Goal: Check status: Check status

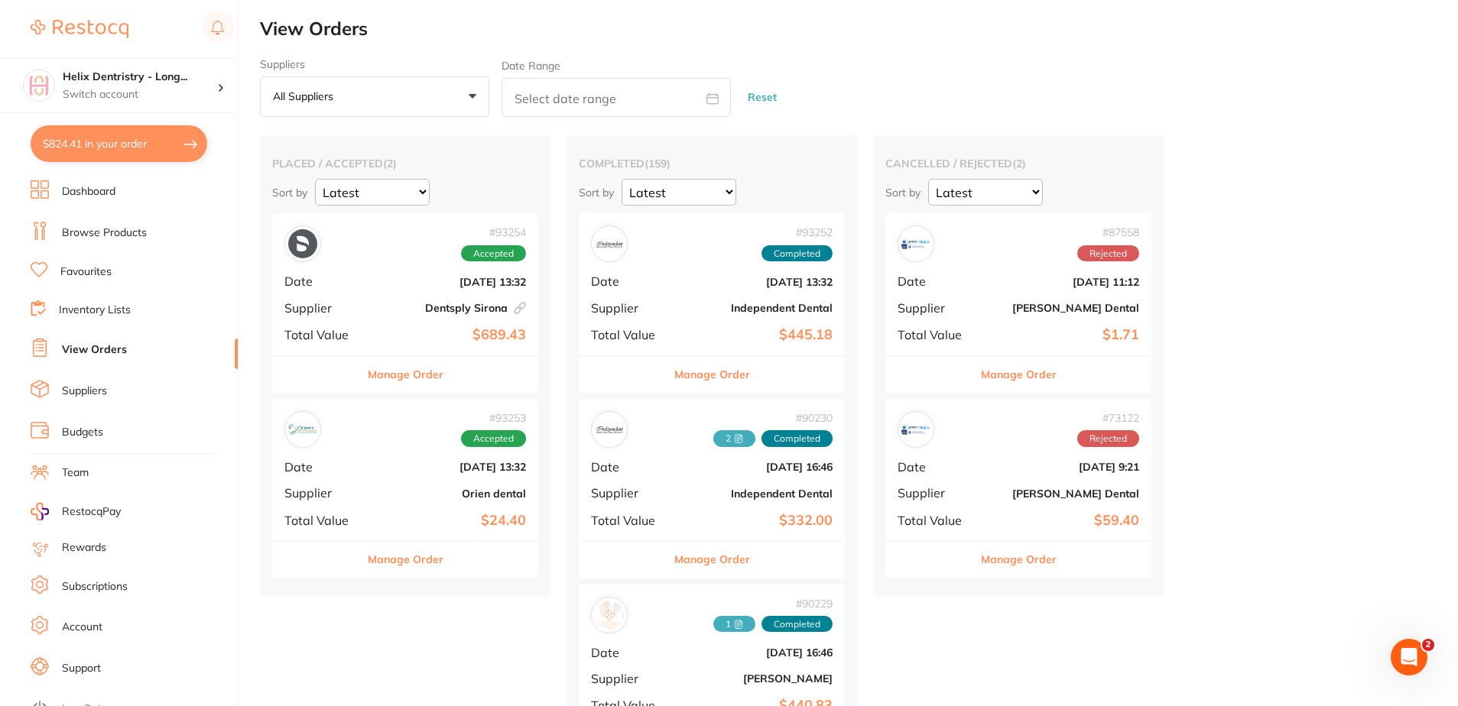
click at [372, 273] on div "# 93254 Accepted Date [DATE] 13:32 Supplier Dentsply [GEOGRAPHIC_DATA] This ord…" at bounding box center [405, 283] width 266 height 141
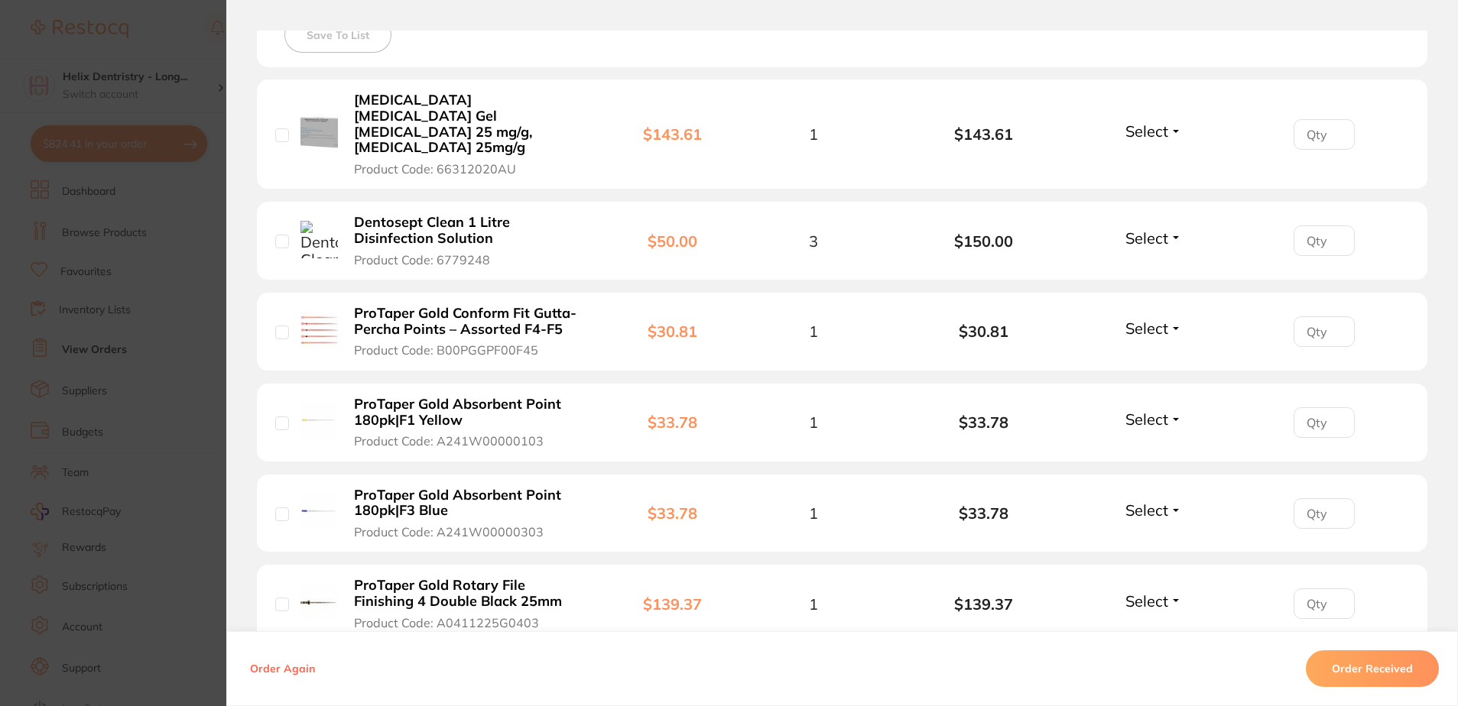
scroll to position [535, 0]
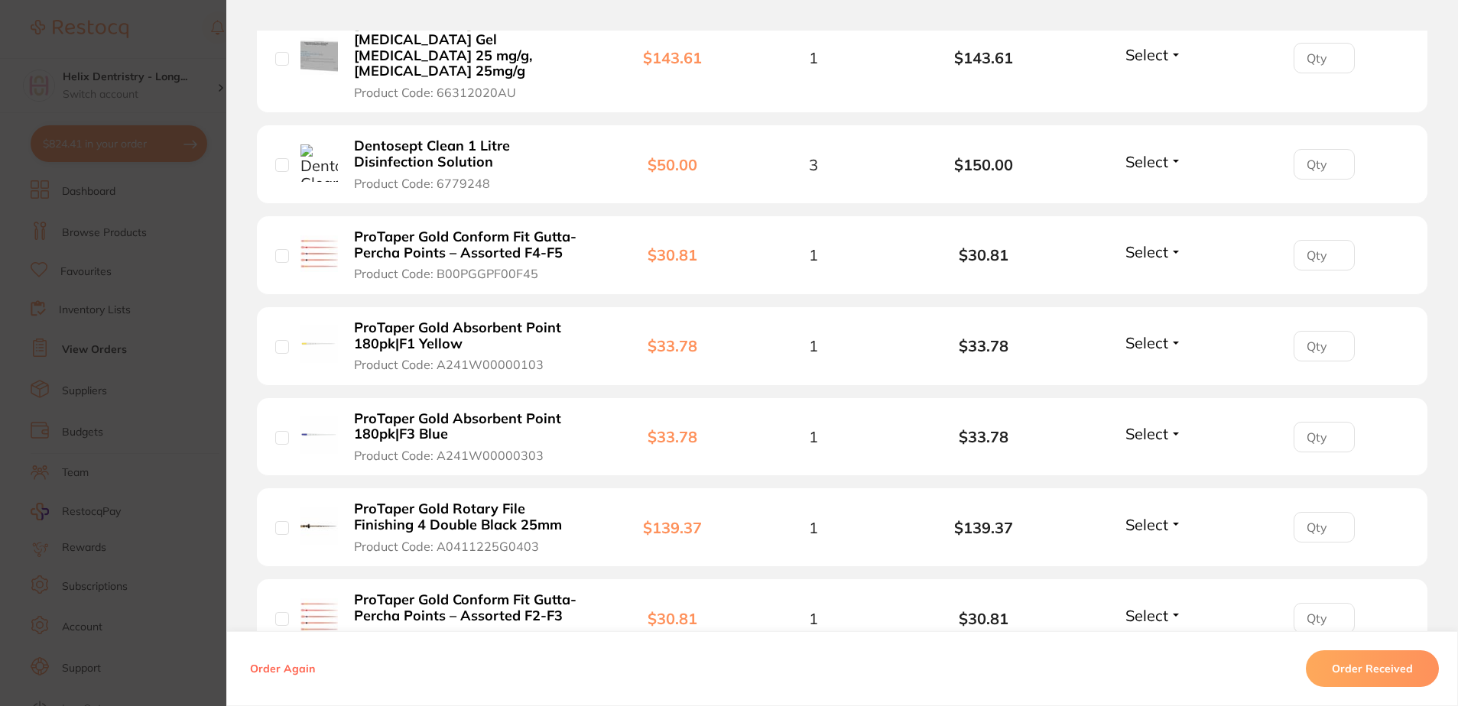
click at [1143, 333] on span "Select" at bounding box center [1146, 342] width 43 height 19
click at [1140, 370] on span "Received" at bounding box center [1154, 375] width 39 height 11
click at [1134, 242] on div "Select Received Back Order" at bounding box center [1154, 254] width 66 height 25
click at [1129, 242] on span "Select" at bounding box center [1146, 251] width 43 height 19
click at [1156, 279] on span "Received" at bounding box center [1154, 284] width 39 height 11
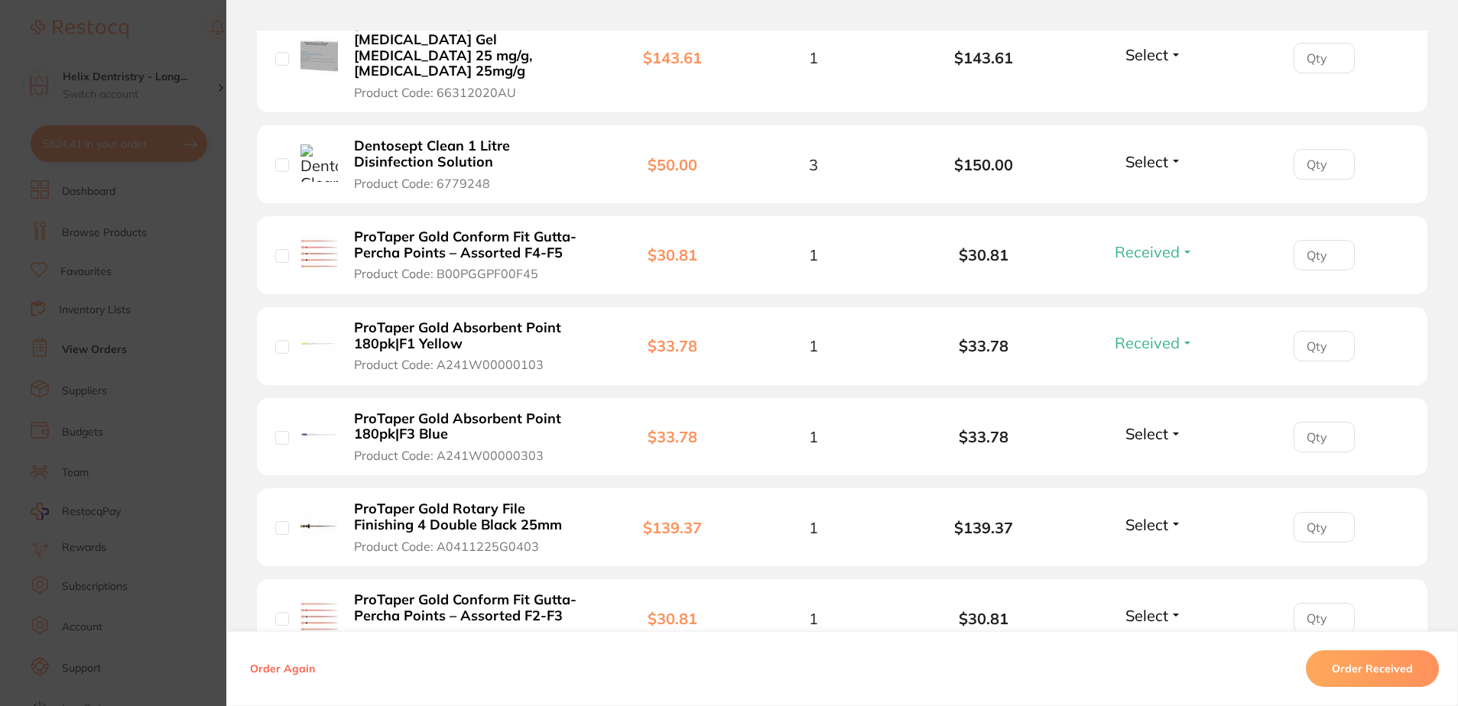
click at [1151, 152] on span "Select" at bounding box center [1146, 161] width 43 height 19
click at [1135, 189] on span "Received" at bounding box center [1154, 194] width 39 height 11
click at [1136, 45] on span "Select" at bounding box center [1146, 54] width 43 height 19
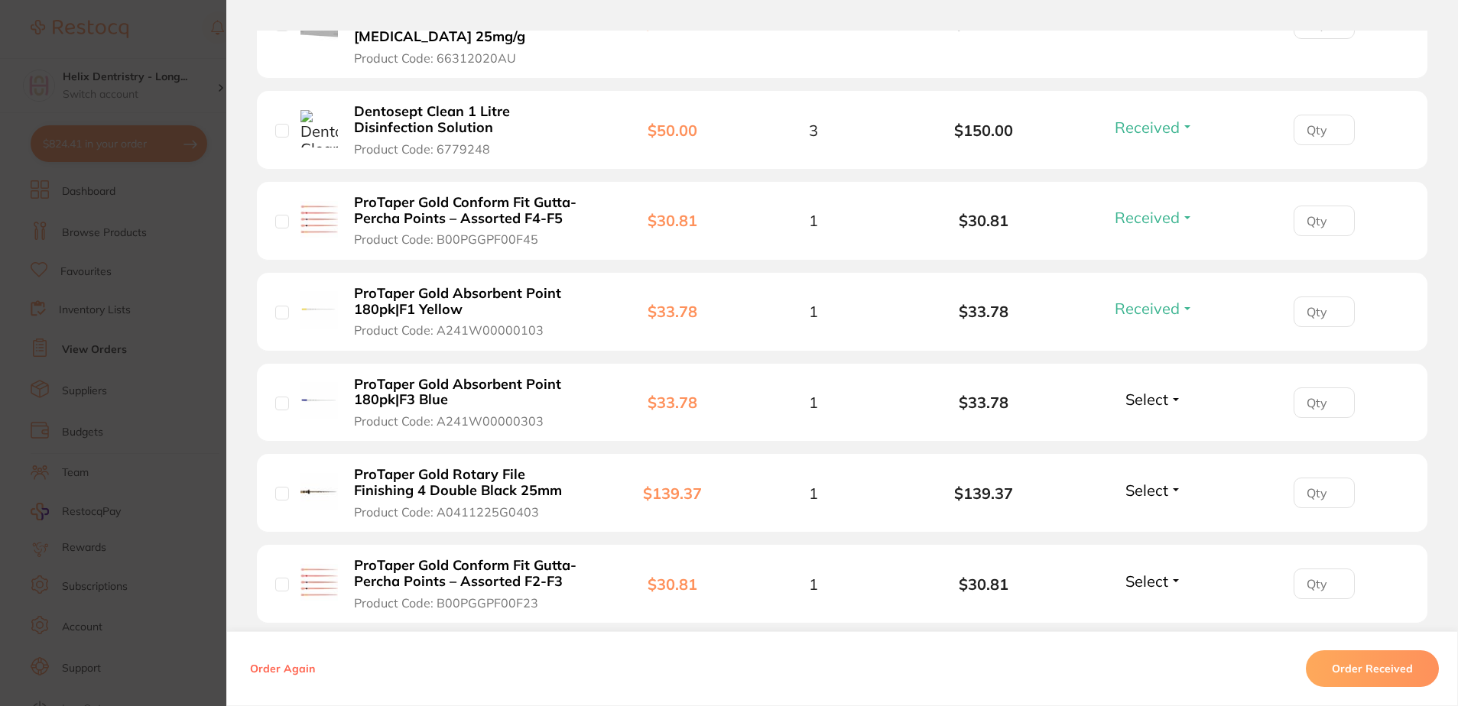
scroll to position [612, 0]
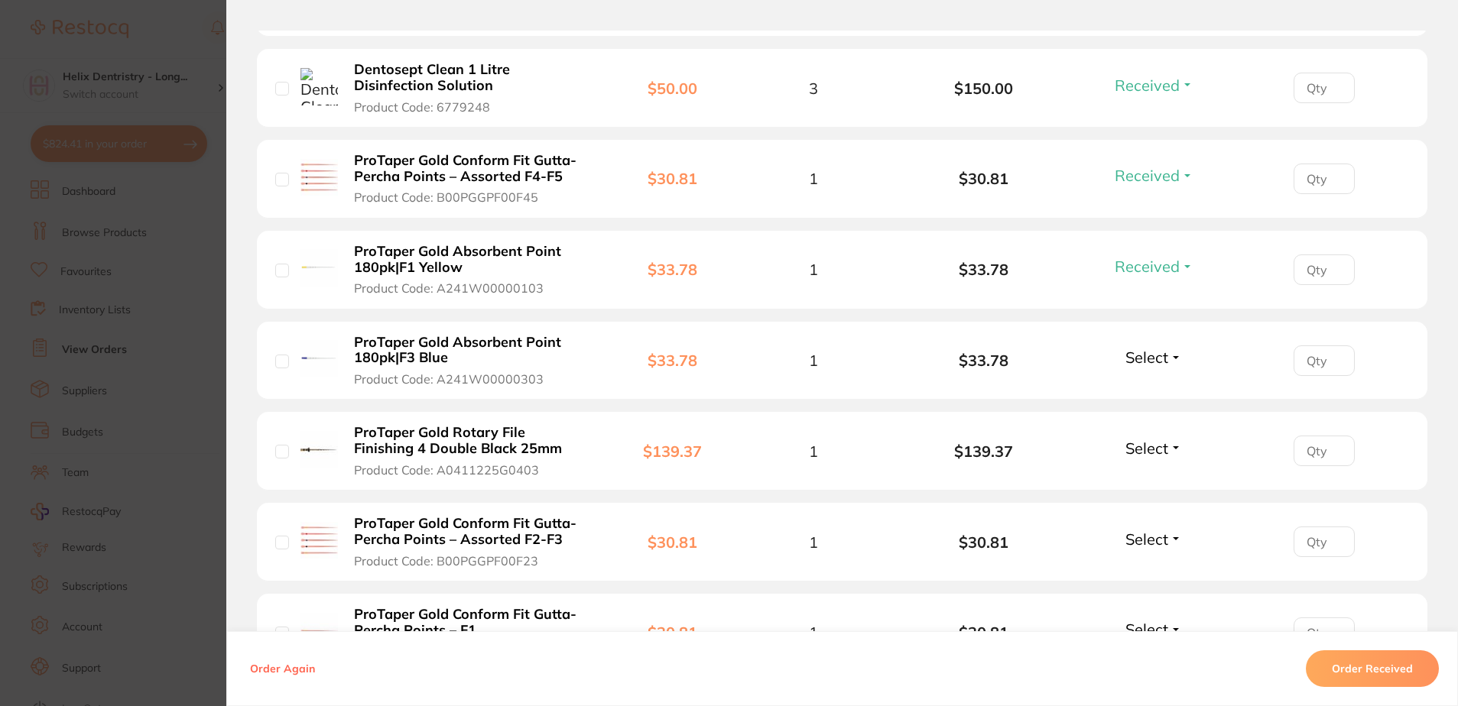
click at [1146, 348] on span "Select" at bounding box center [1146, 357] width 43 height 19
click at [1150, 385] on span "Received" at bounding box center [1154, 390] width 39 height 11
click at [1131, 439] on span "Select" at bounding box center [1146, 448] width 43 height 19
click at [1152, 476] on span "Received" at bounding box center [1154, 481] width 39 height 11
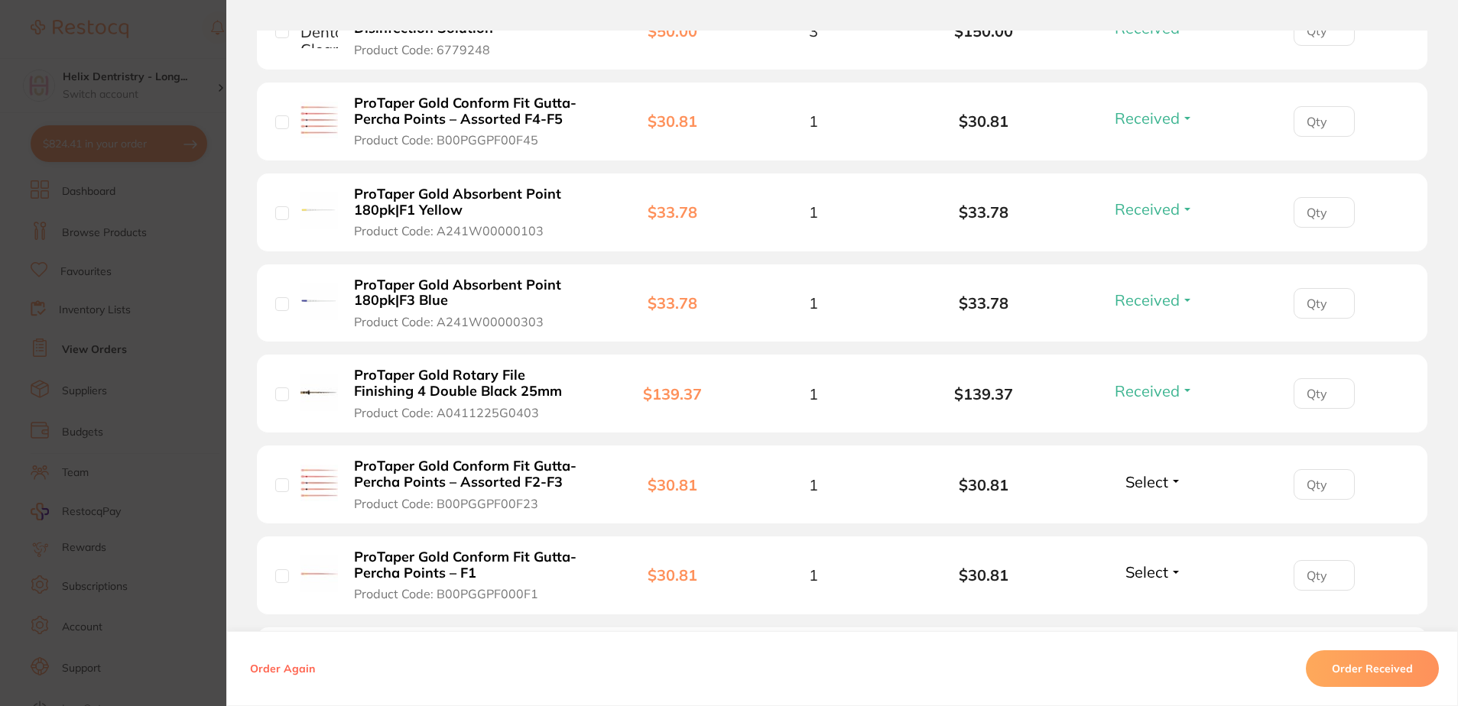
scroll to position [765, 0]
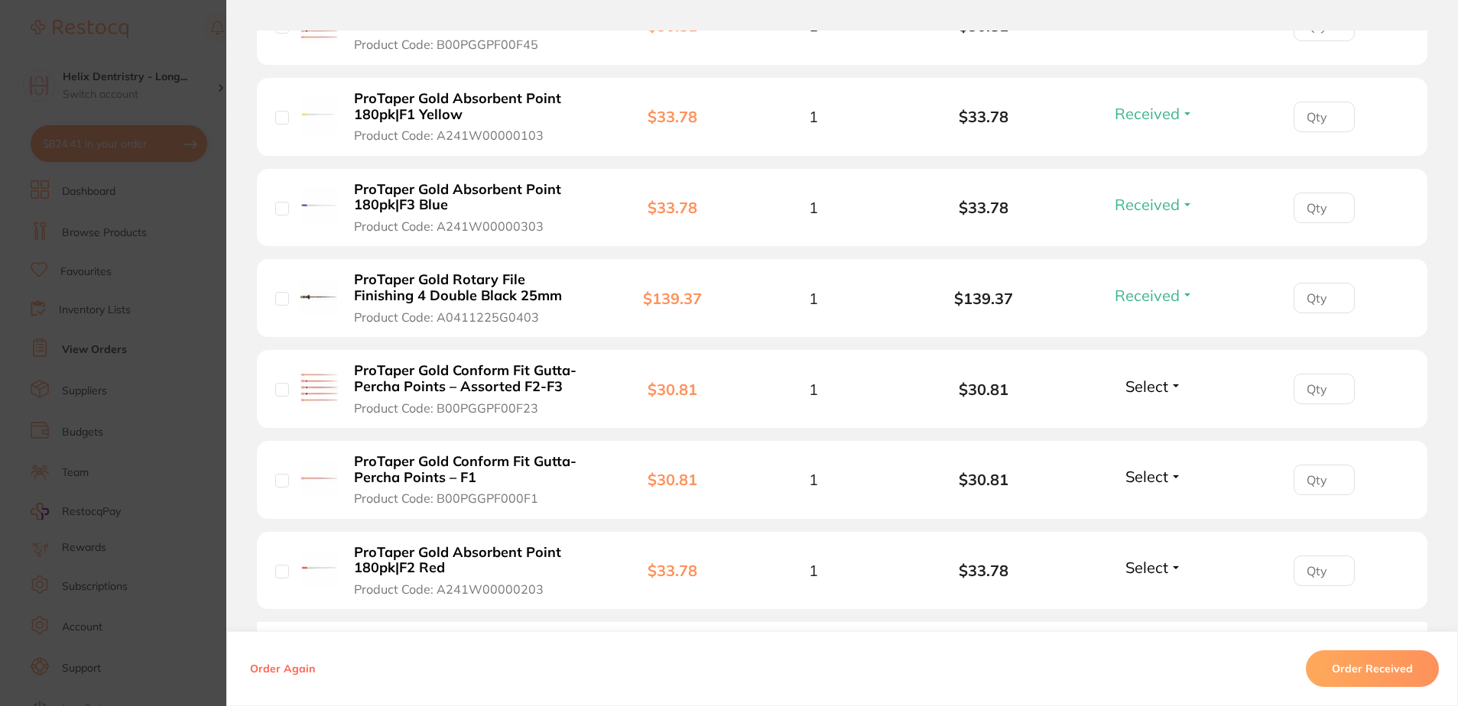
click at [1144, 377] on div "Select Received Back Order" at bounding box center [1154, 389] width 66 height 25
click at [1147, 377] on span "Select" at bounding box center [1146, 386] width 43 height 19
click at [1153, 408] on button "Received" at bounding box center [1154, 420] width 39 height 24
click at [1144, 467] on span "Select" at bounding box center [1146, 476] width 43 height 19
click at [1148, 528] on span "Back Order" at bounding box center [1154, 533] width 47 height 11
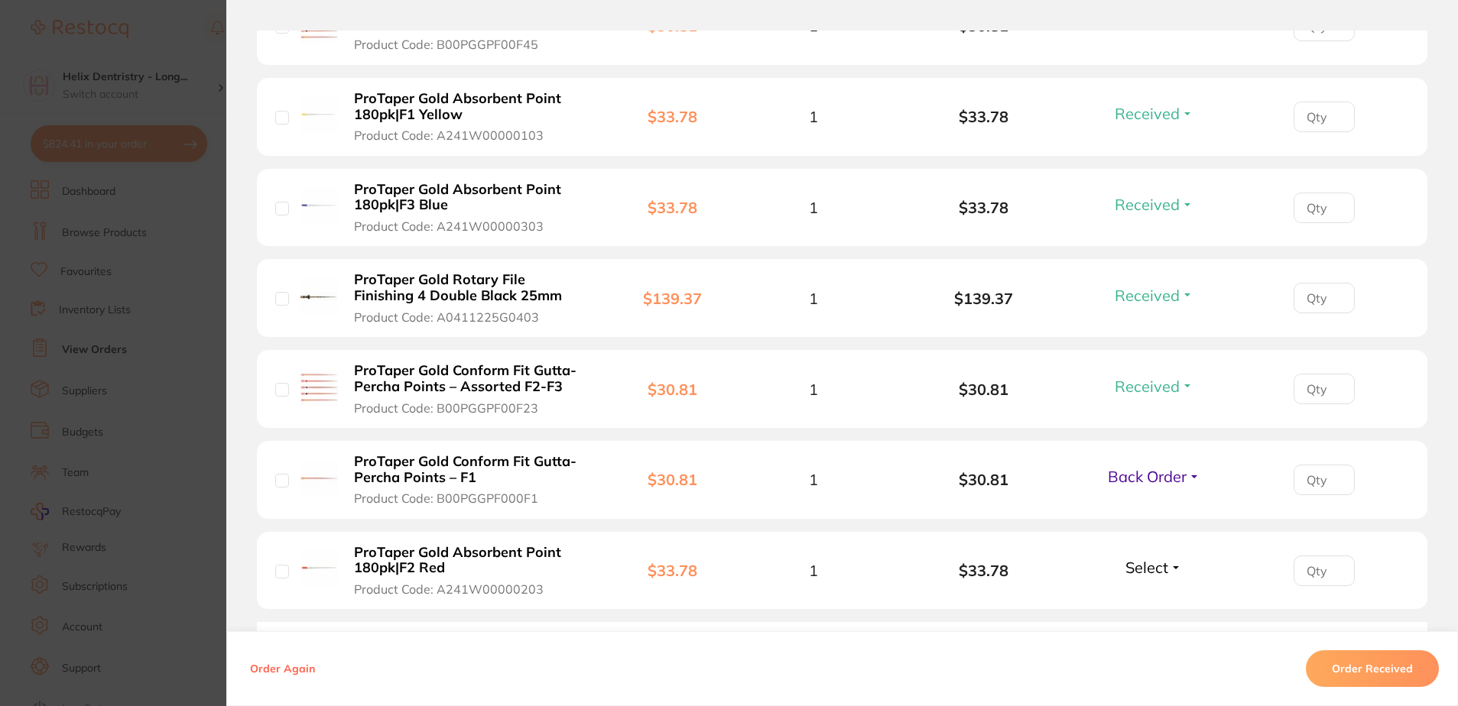
click at [1141, 467] on span "Back Order" at bounding box center [1147, 476] width 79 height 19
click at [1148, 504] on span "Received" at bounding box center [1154, 509] width 39 height 11
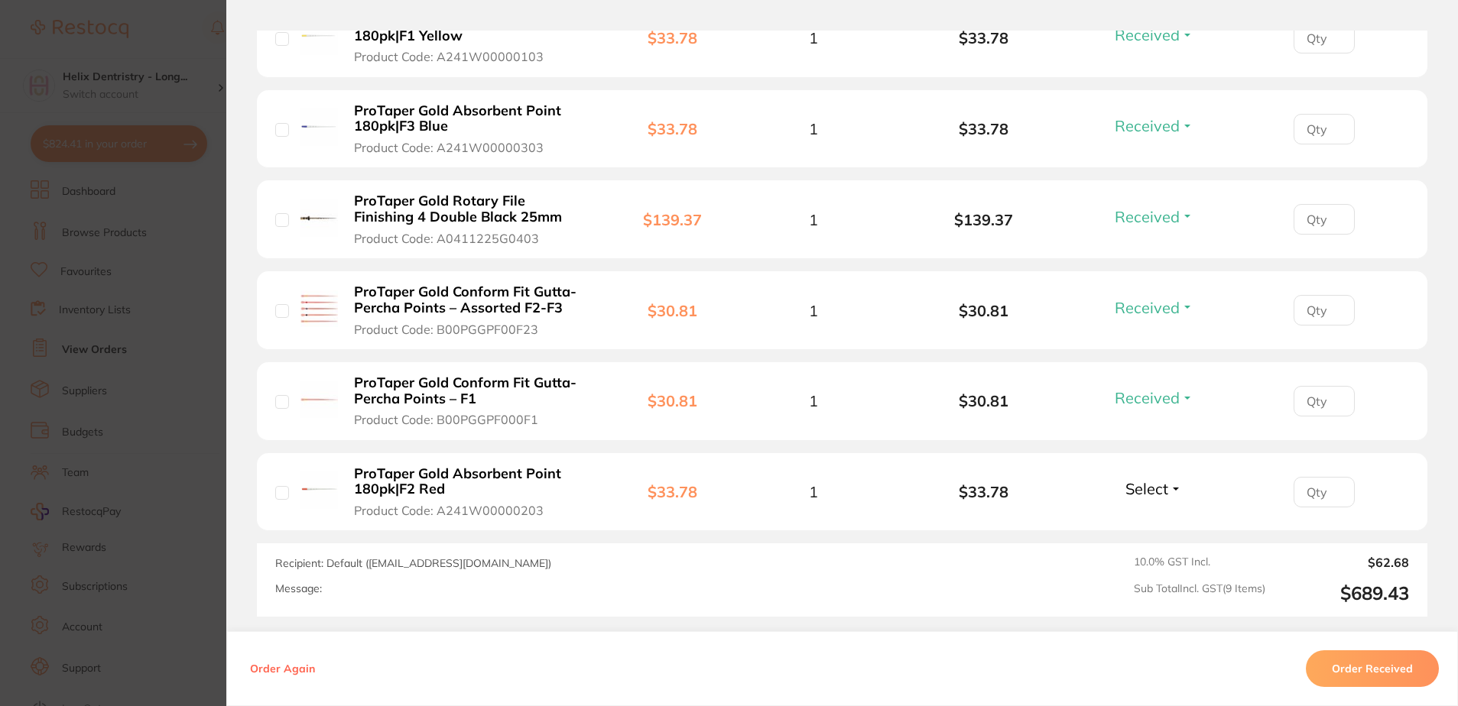
scroll to position [917, 0]
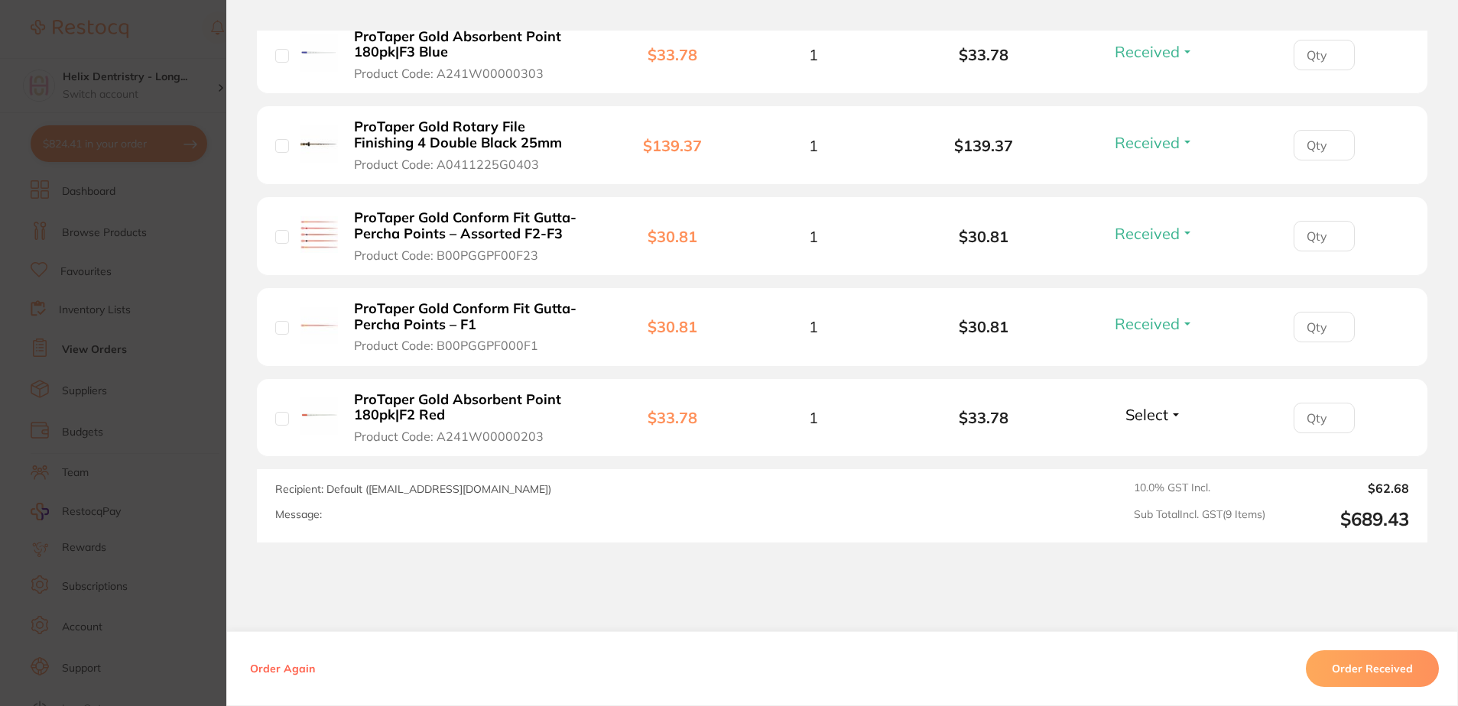
click at [1149, 405] on span "Select" at bounding box center [1146, 414] width 43 height 19
click at [1152, 437] on button "Received" at bounding box center [1154, 449] width 39 height 24
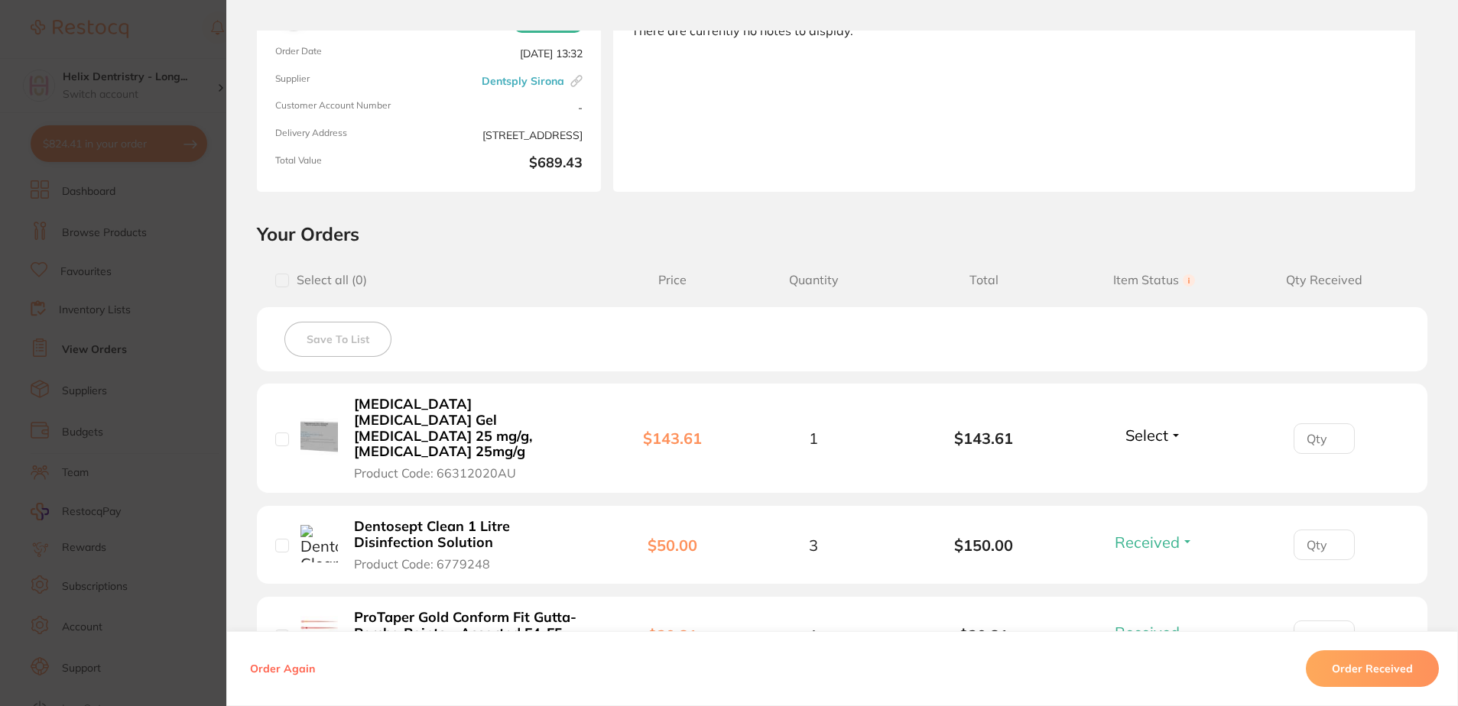
scroll to position [0, 0]
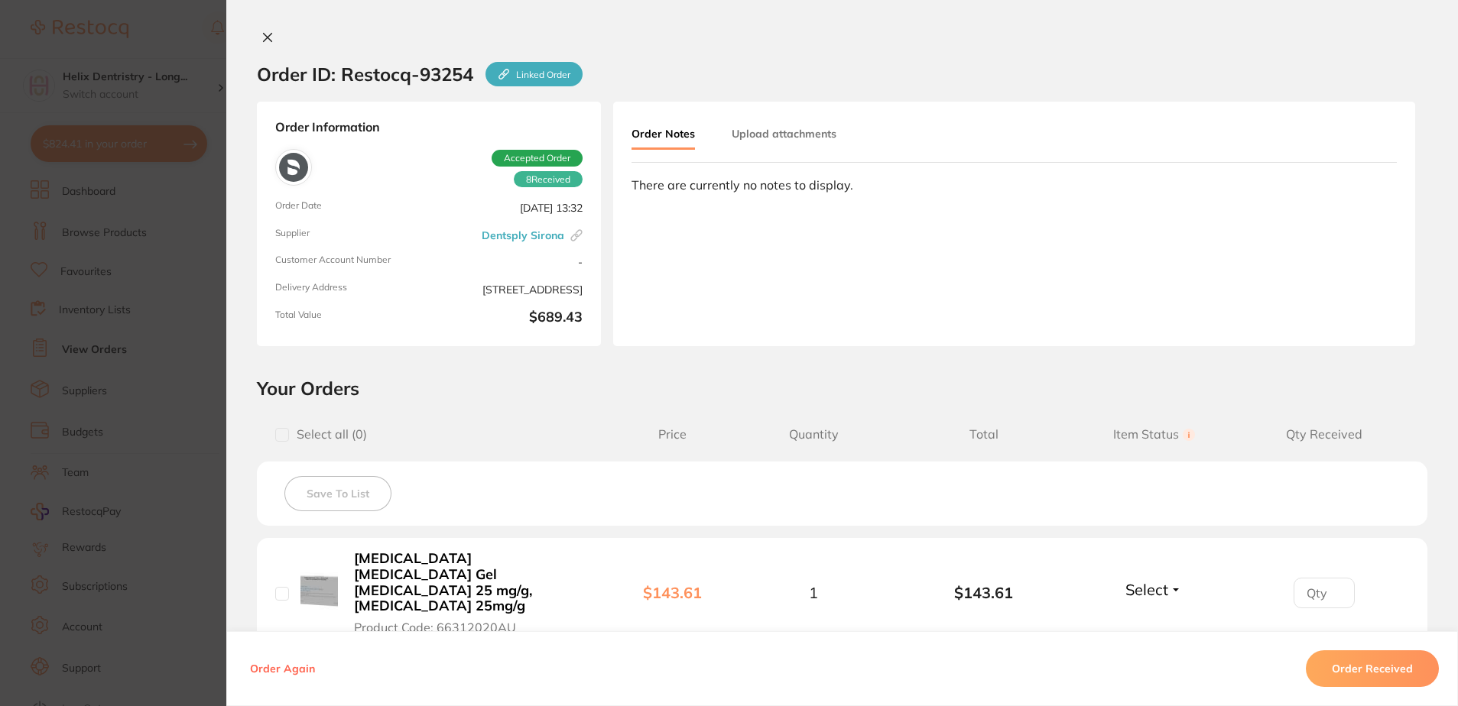
click at [774, 129] on button "Upload attachments" at bounding box center [784, 134] width 105 height 28
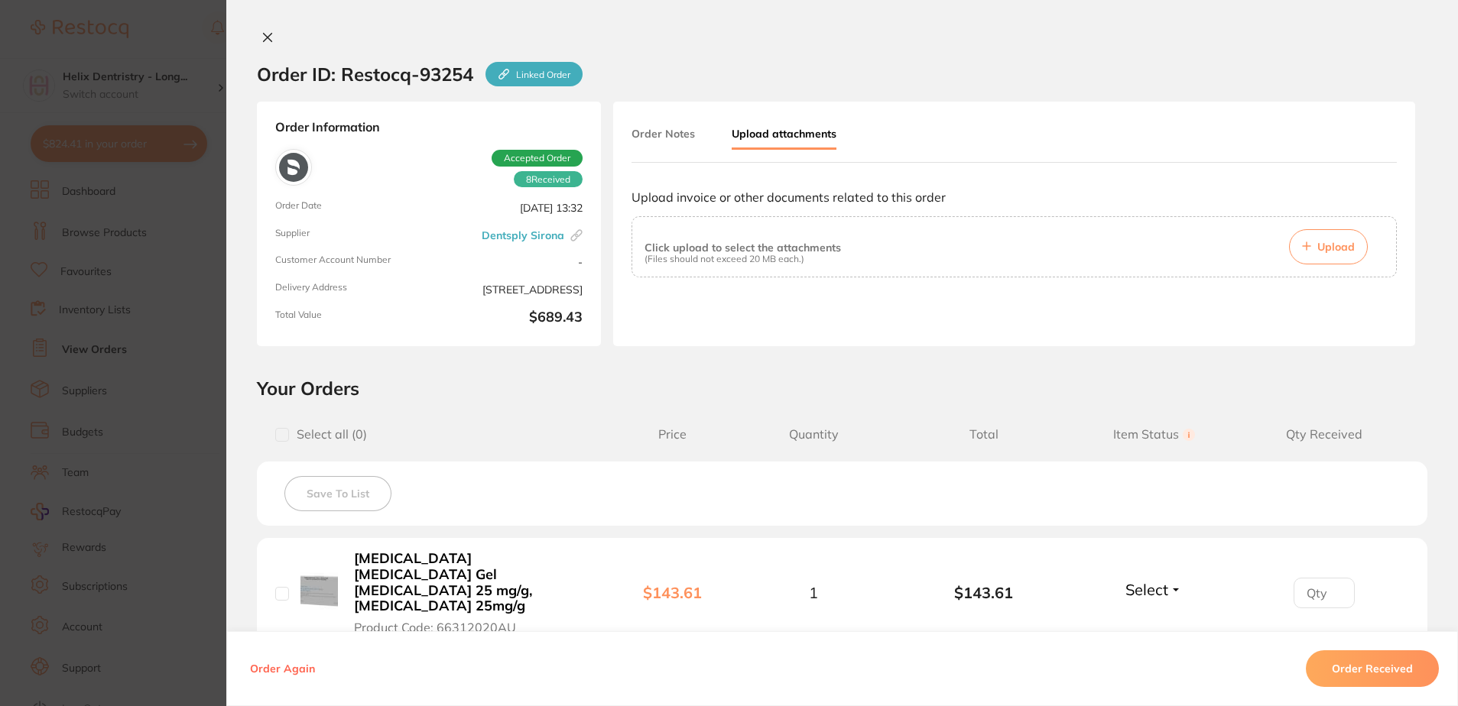
click at [1334, 237] on button "Upload" at bounding box center [1328, 246] width 79 height 35
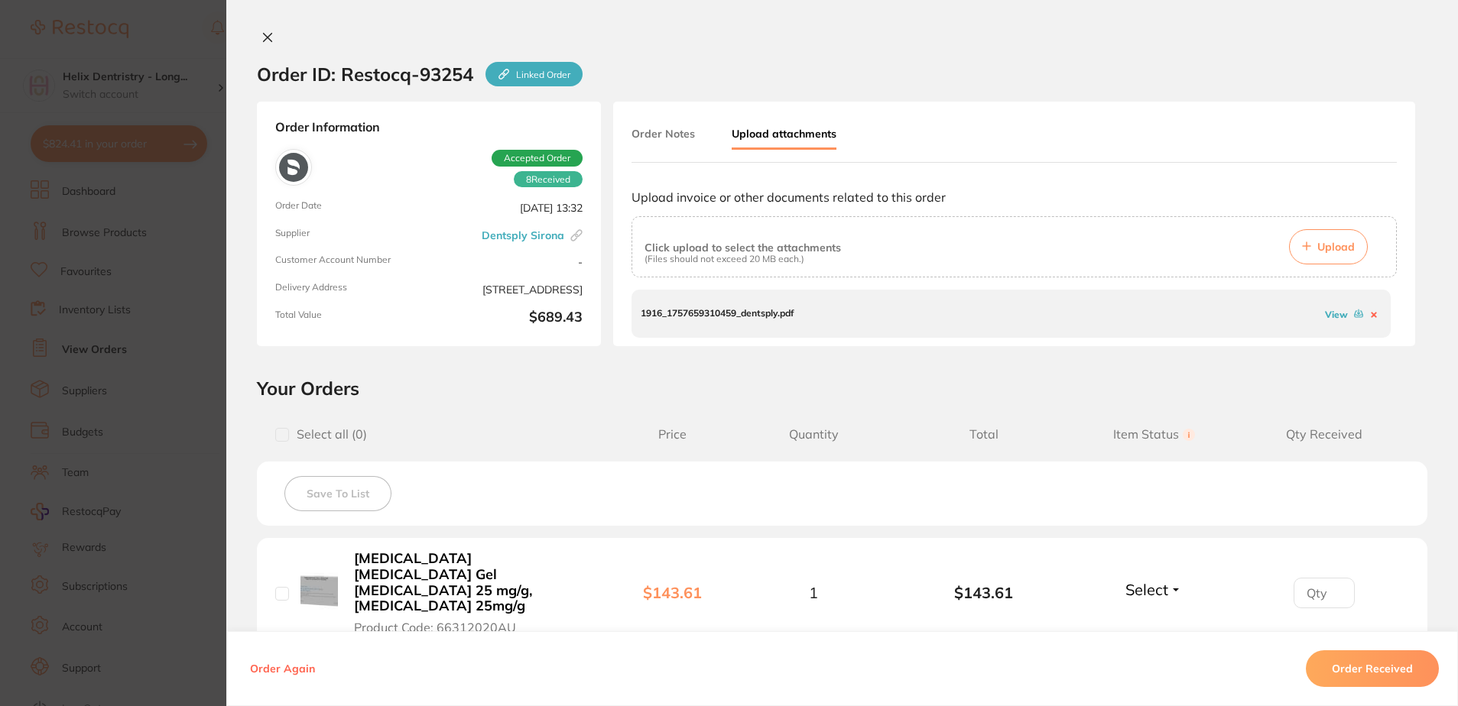
click at [268, 35] on icon at bounding box center [267, 37] width 12 height 12
